Goal: Transaction & Acquisition: Book appointment/travel/reservation

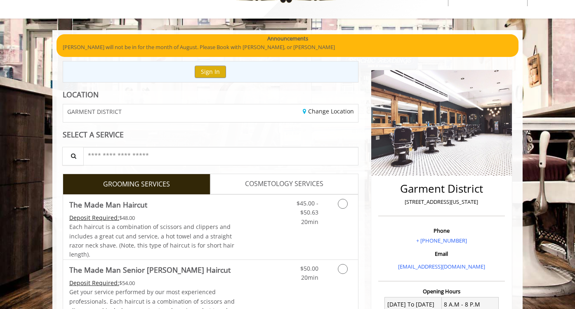
scroll to position [82, 0]
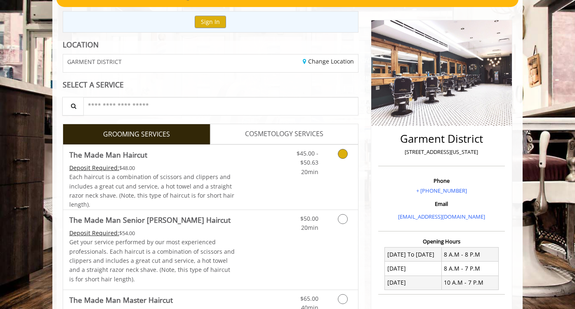
click at [340, 152] on icon "Grooming services" at bounding box center [343, 154] width 10 height 10
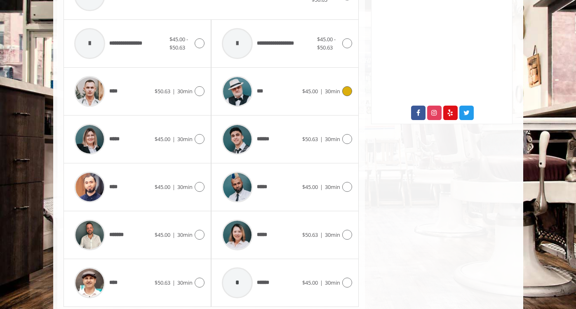
scroll to position [409, 0]
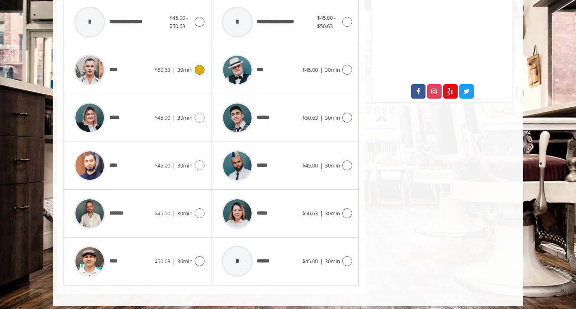
click at [198, 71] on icon at bounding box center [200, 70] width 10 height 10
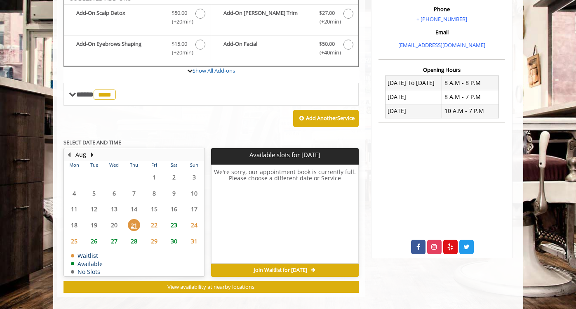
scroll to position [263, 0]
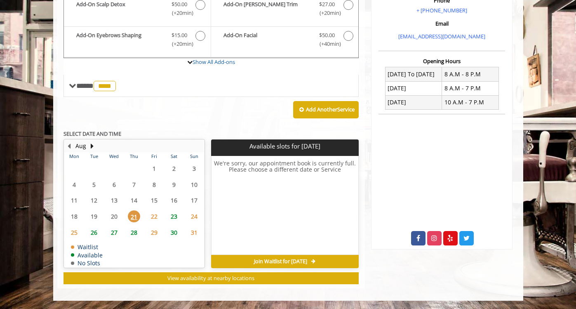
click at [295, 260] on span "Join Waitlist for [DATE]" at bounding box center [280, 261] width 53 height 7
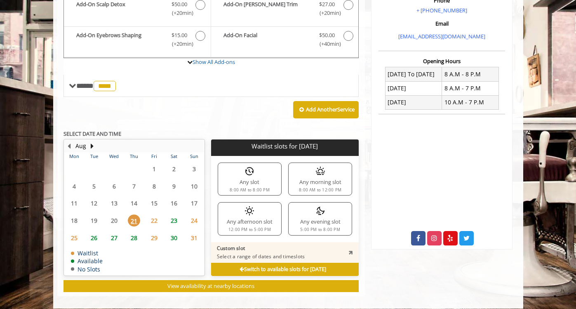
click at [256, 182] on div "Any slot 8:00 AM to 8:00 PM" at bounding box center [250, 178] width 64 height 33
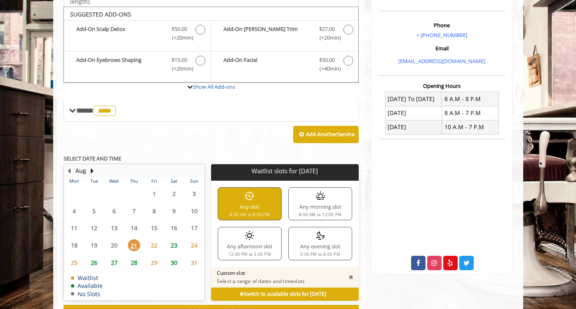
scroll to position [247, 0]
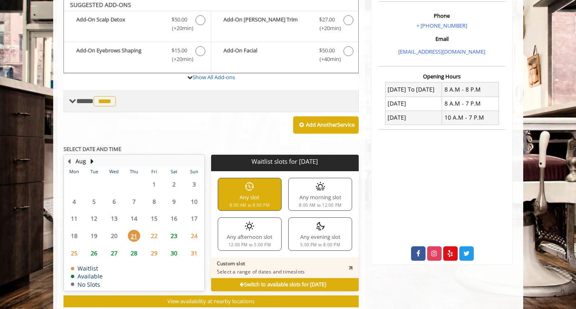
click at [100, 100] on span "****" at bounding box center [105, 101] width 22 height 10
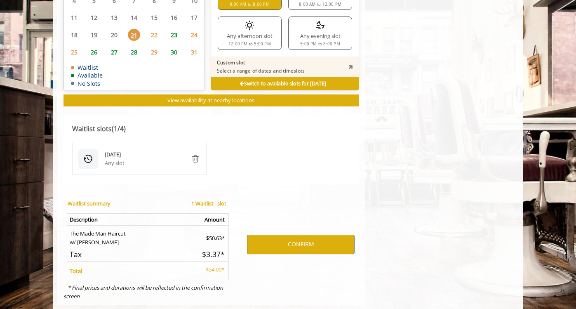
scroll to position [800, 0]
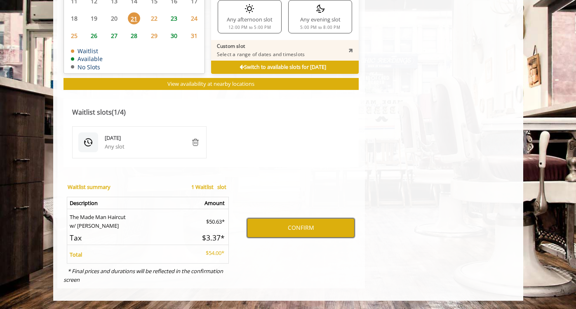
click at [273, 226] on button "CONFIRM" at bounding box center [301, 227] width 108 height 19
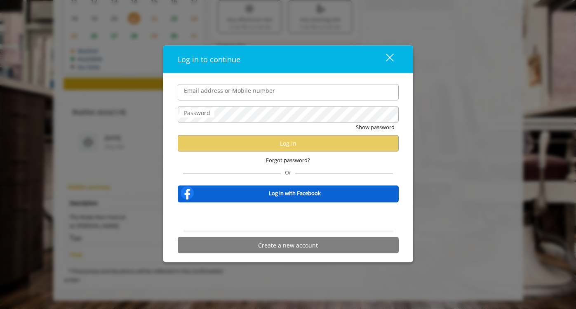
click at [388, 59] on div "close dialog" at bounding box center [389, 58] width 8 height 8
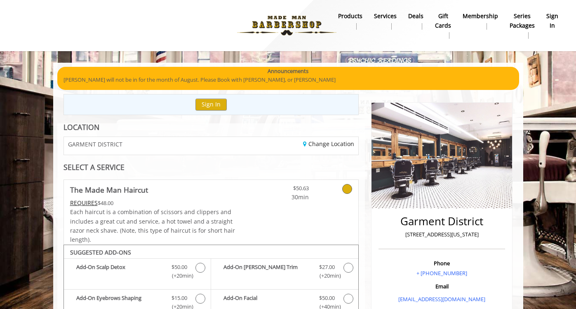
click at [549, 17] on b "sign in" at bounding box center [552, 21] width 12 height 19
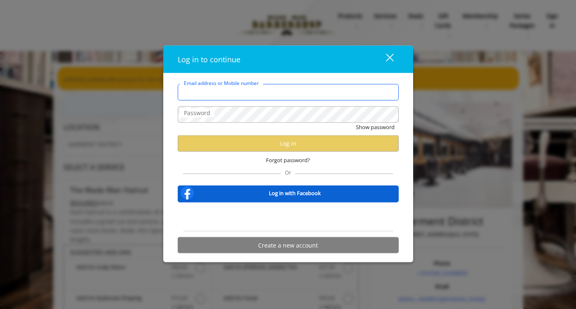
click at [206, 94] on input "Email address or Mobile number" at bounding box center [288, 92] width 221 height 16
type input "**********"
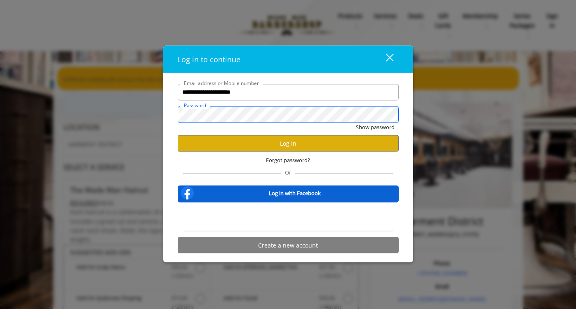
click at [356, 122] on button "Show password" at bounding box center [375, 126] width 39 height 9
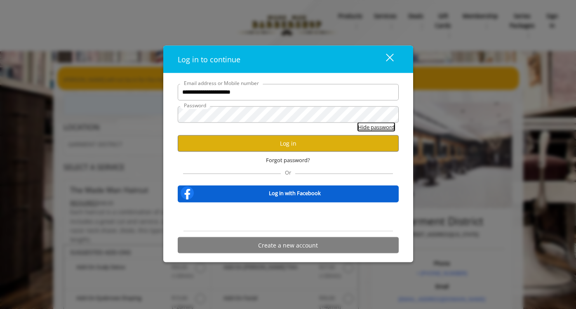
click at [368, 126] on button "Hide password" at bounding box center [376, 126] width 37 height 9
click at [318, 141] on button "Log in" at bounding box center [288, 143] width 221 height 16
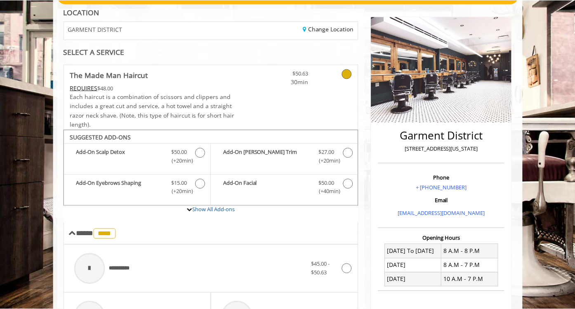
scroll to position [82, 0]
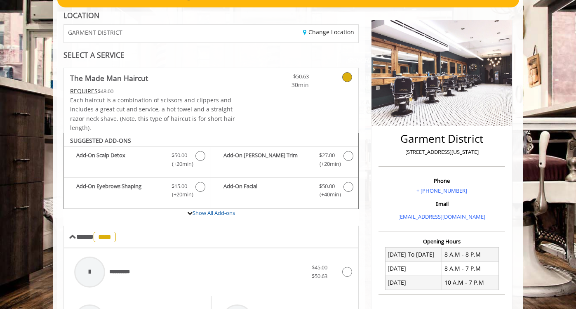
click at [347, 83] on link at bounding box center [336, 79] width 31 height 22
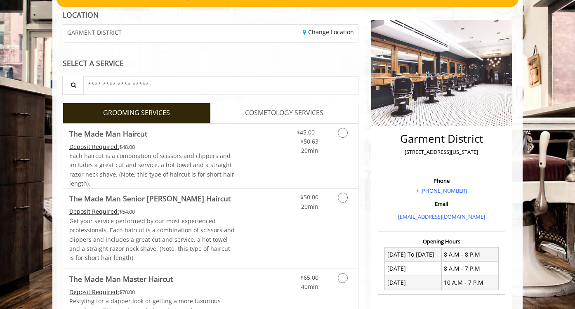
click at [286, 109] on span "COSMETOLOGY SERVICES" at bounding box center [284, 113] width 78 height 11
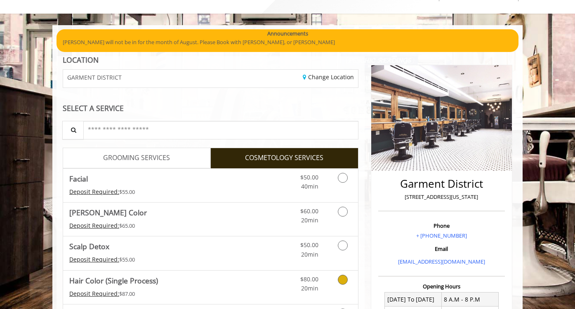
scroll to position [37, 0]
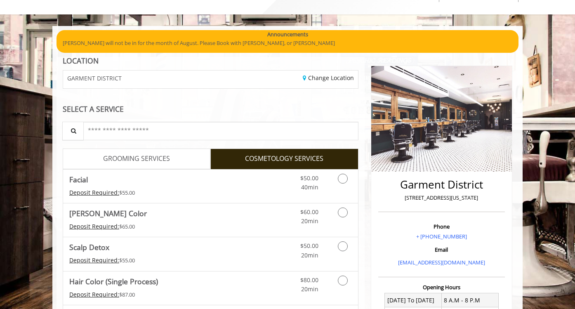
click at [120, 157] on span "GROOMING SERVICES" at bounding box center [136, 158] width 67 height 11
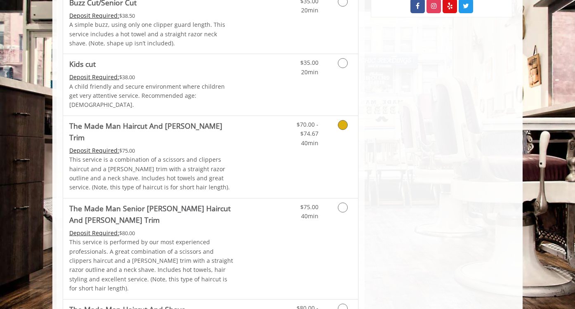
scroll to position [536, 0]
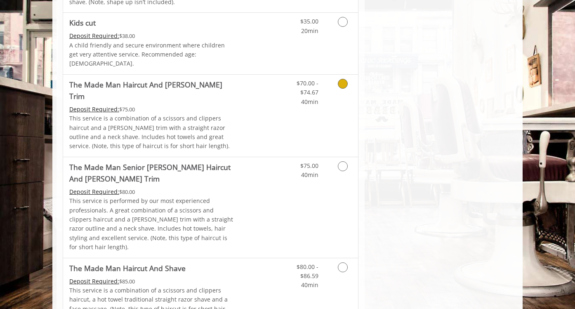
click at [344, 79] on icon "Grooming services" at bounding box center [343, 84] width 10 height 10
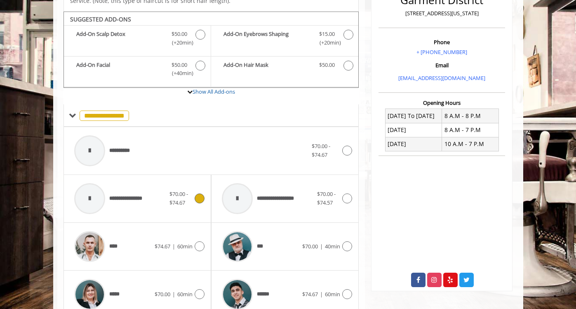
scroll to position [262, 0]
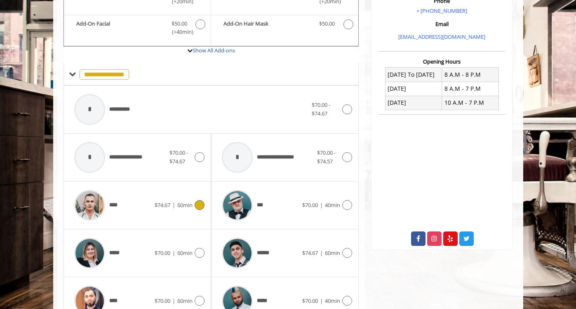
click at [197, 200] on icon at bounding box center [200, 205] width 10 height 10
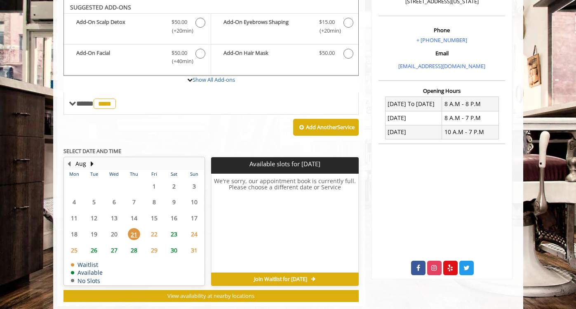
scroll to position [239, 0]
